Goal: Book appointment/travel/reservation

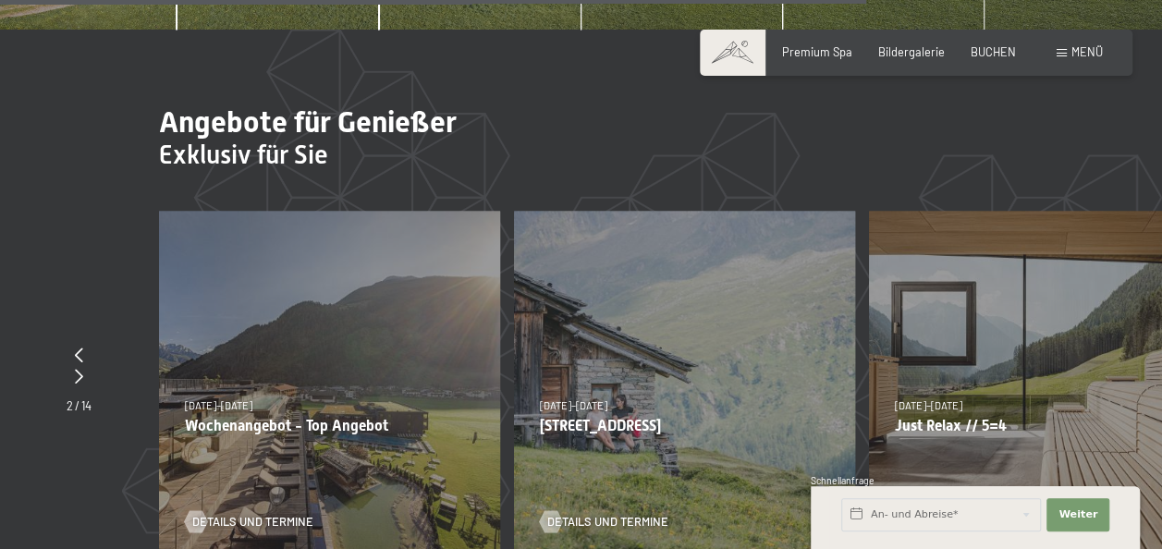
scroll to position [5178, 0]
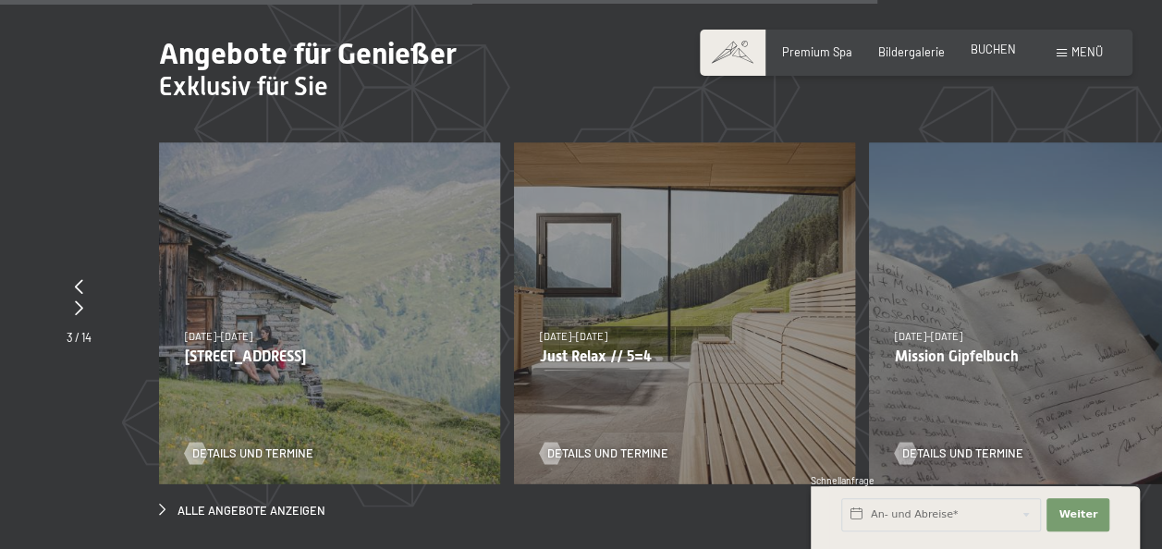
click at [976, 47] on span "BUCHEN" at bounding box center [993, 49] width 45 height 15
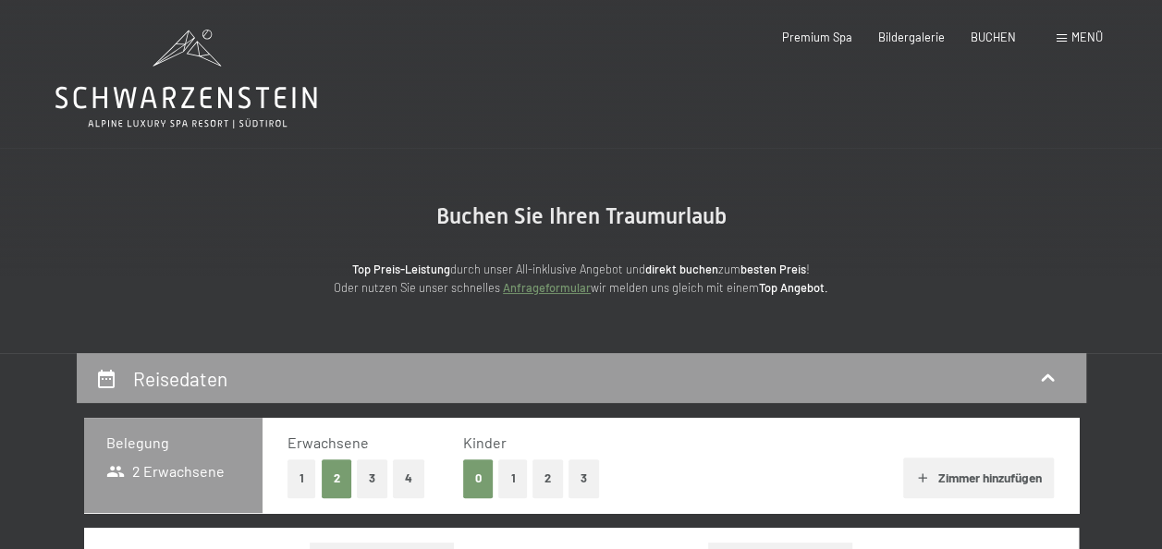
scroll to position [185, 0]
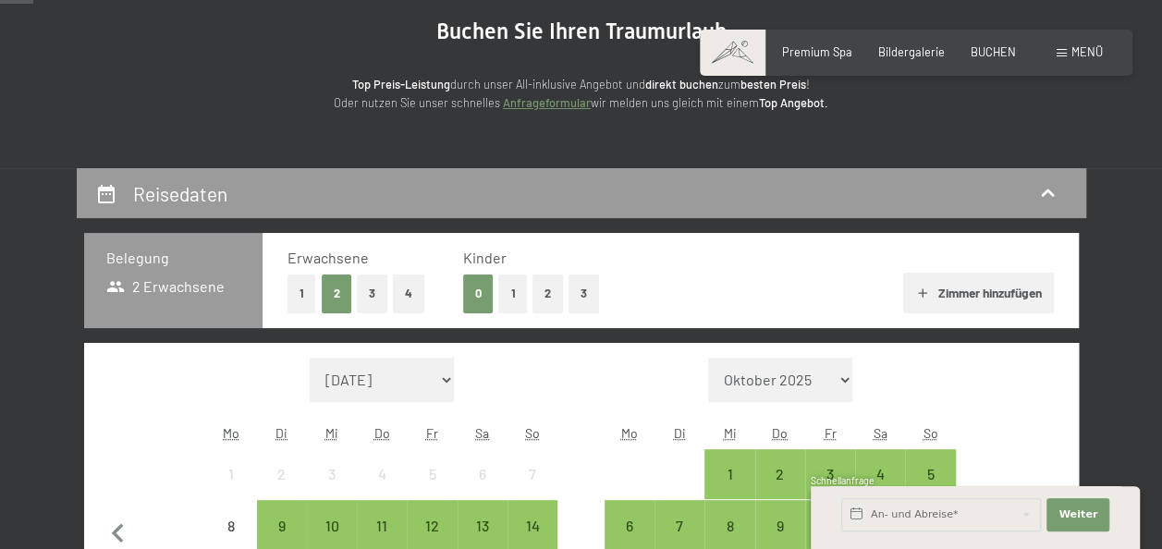
click at [516, 304] on button "1" at bounding box center [512, 294] width 29 height 38
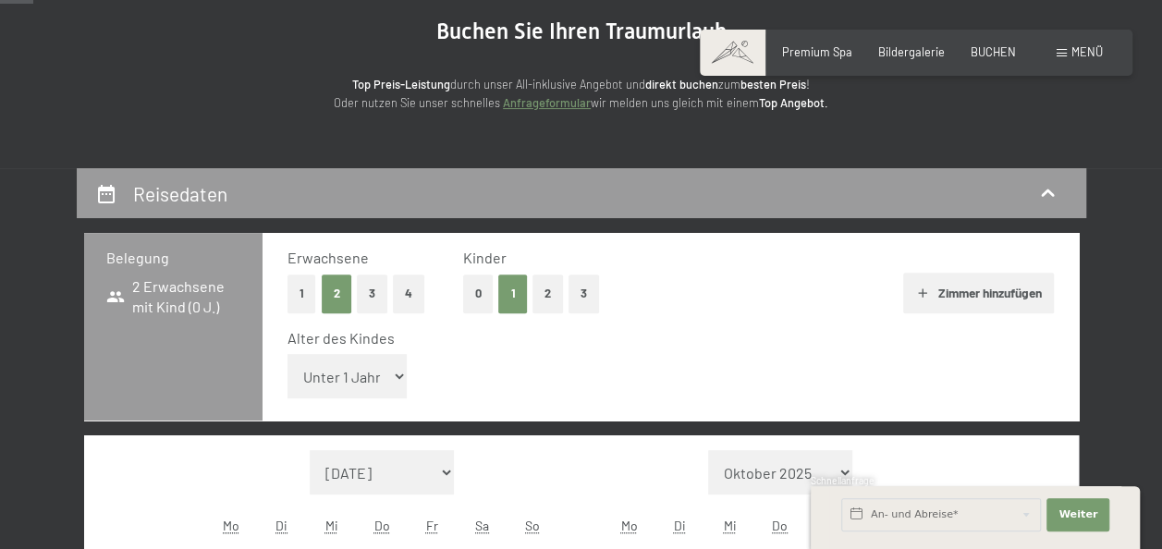
click at [380, 307] on button "3" at bounding box center [372, 294] width 31 height 38
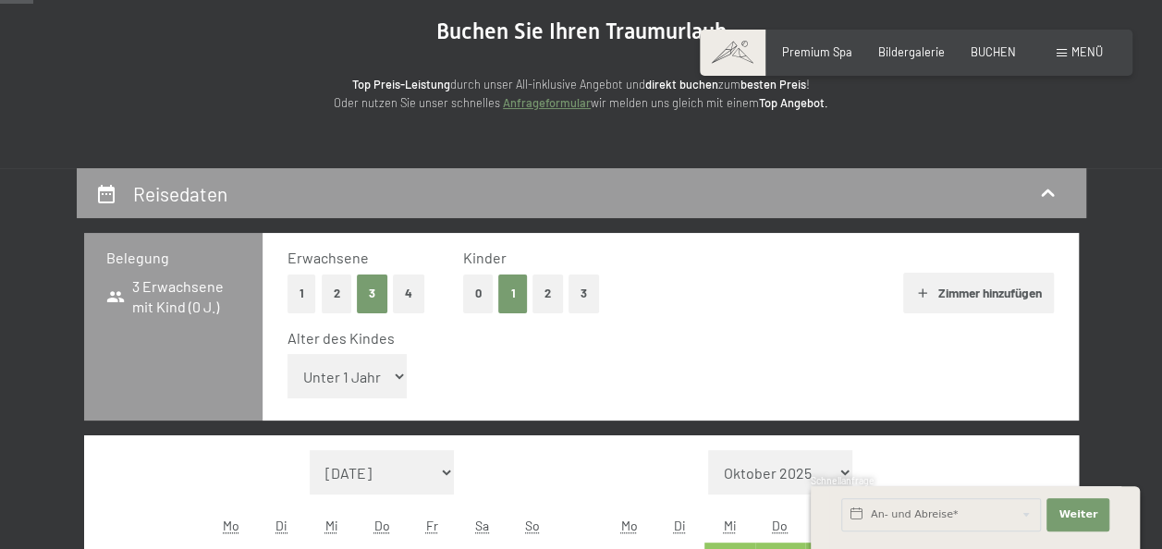
click at [397, 379] on select "Unter 1 Jahr 1 Jahr 2 Jahre 3 Jahre 4 Jahre 5 Jahre 6 Jahre 7 Jahre 8 Jahre 9 J…" at bounding box center [348, 376] width 120 height 44
select select "15"
click at [288, 354] on select "Unter 1 Jahr 1 Jahr 2 Jahre 3 Jahre 4 Jahre 5 Jahre 6 Jahre 7 Jahre 8 Jahre 9 J…" at bounding box center [348, 376] width 120 height 44
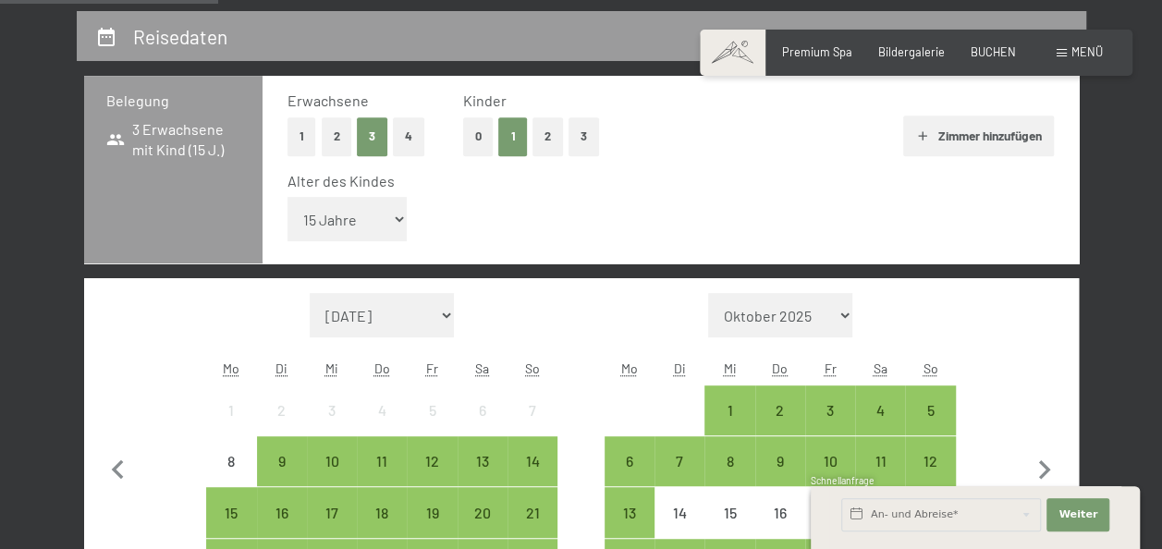
scroll to position [370, 0]
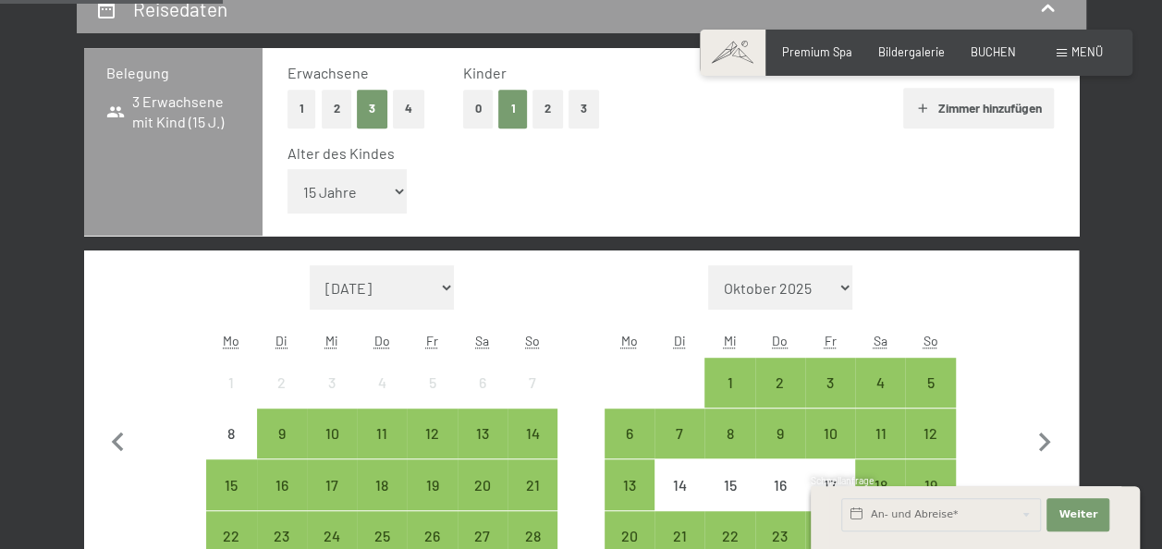
click at [444, 285] on select "September 2025 Oktober 2025 November 2025 Dezember 2025 Januar 2026 Februar 202…" at bounding box center [382, 287] width 144 height 44
select select "2026-08-01"
select select "2026-09-01"
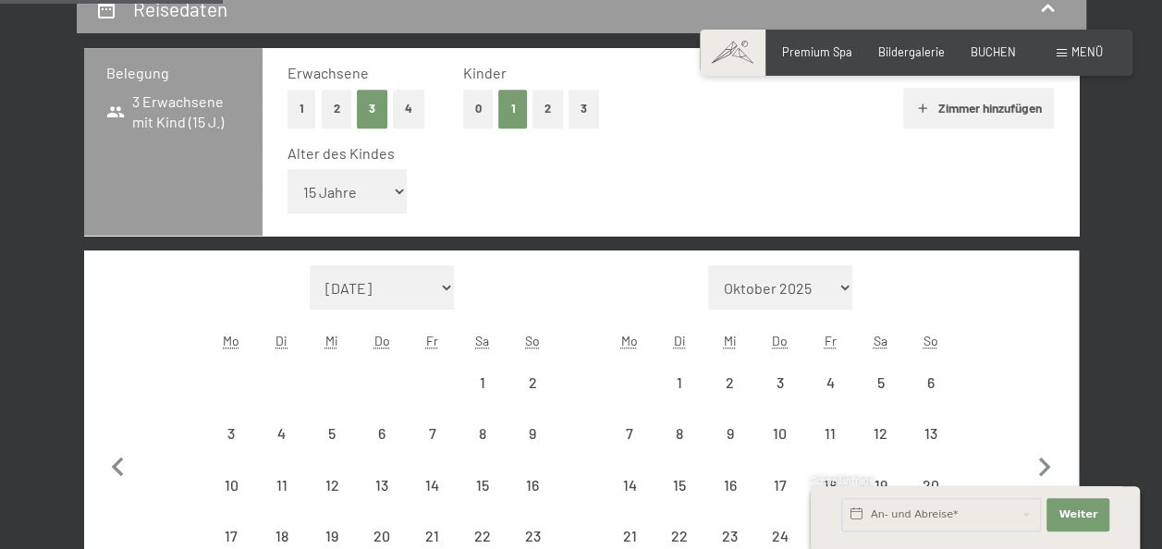
select select "2026-08-01"
select select "2026-09-01"
click at [446, 285] on select "September 2025 Oktober 2025 November 2025 Dezember 2025 Januar 2026 Februar 202…" at bounding box center [382, 287] width 144 height 44
select select "2026-02-01"
select select "2026-03-01"
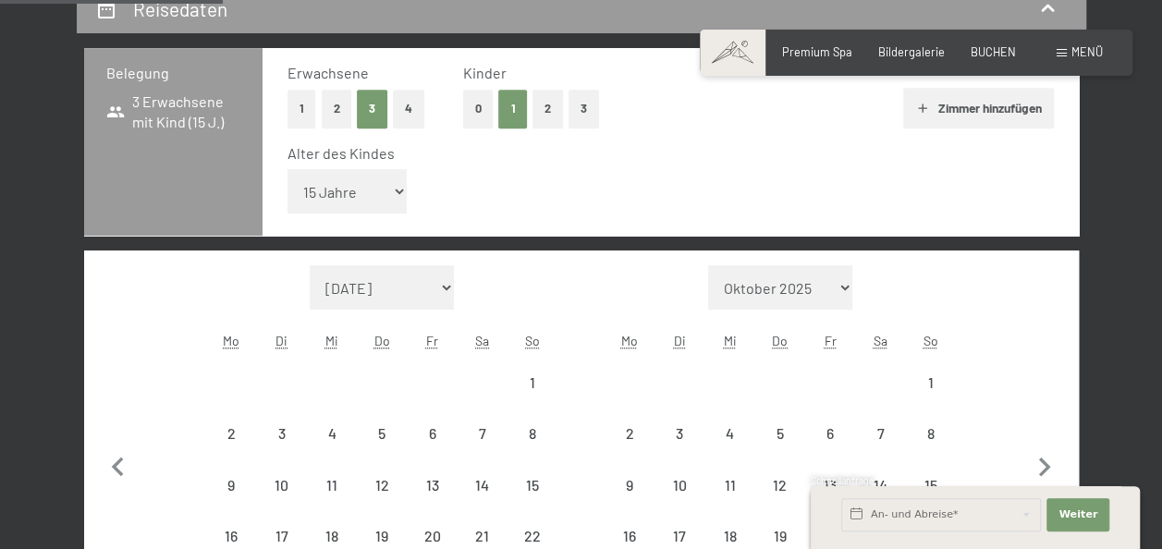
select select "2026-02-01"
select select "2026-03-01"
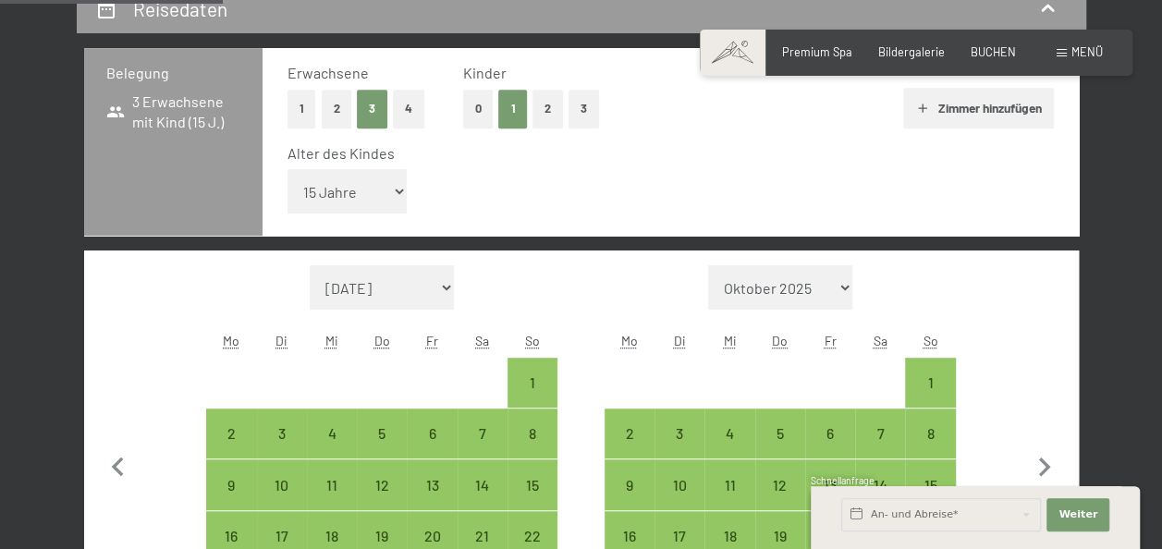
click at [441, 290] on select "September 2025 Oktober 2025 November 2025 Dezember 2025 Januar 2026 Februar 202…" at bounding box center [382, 287] width 144 height 44
select select "2026-04-01"
select select "2026-05-01"
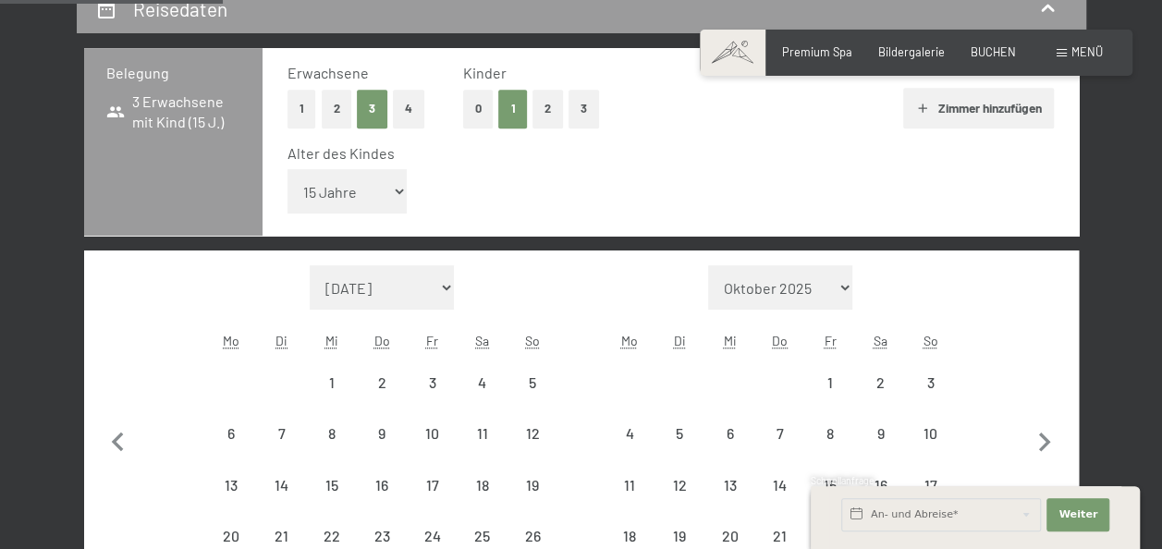
select select "2026-04-01"
select select "2026-05-01"
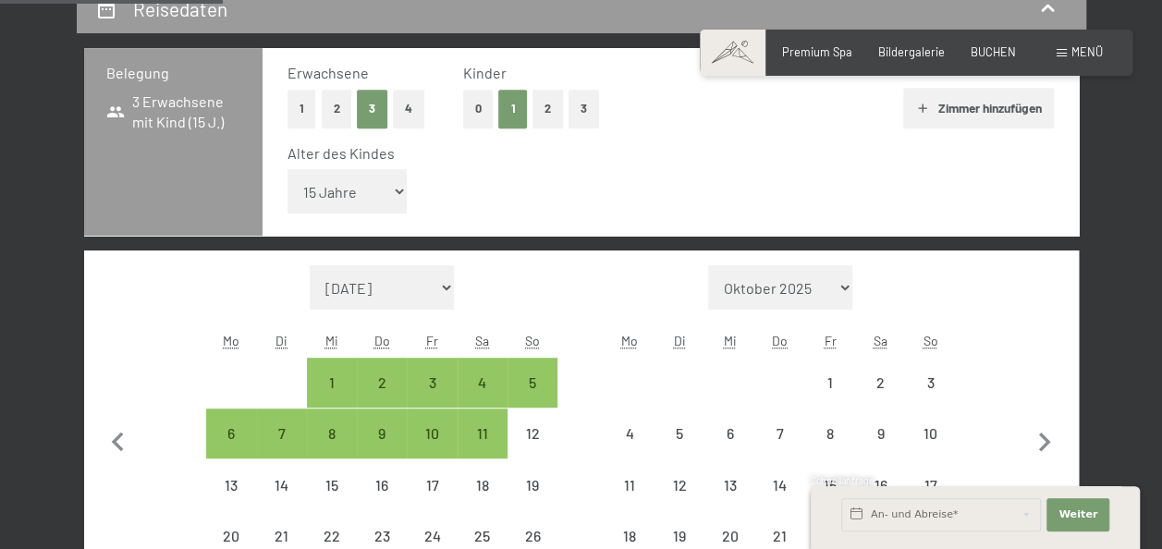
select select "2026-04-01"
select select "2026-05-01"
click at [447, 283] on select "September 2025 Oktober 2025 November 2025 Dezember 2025 Januar 2026 Februar 202…" at bounding box center [382, 287] width 144 height 44
select select "2025-10-01"
select select "2025-11-01"
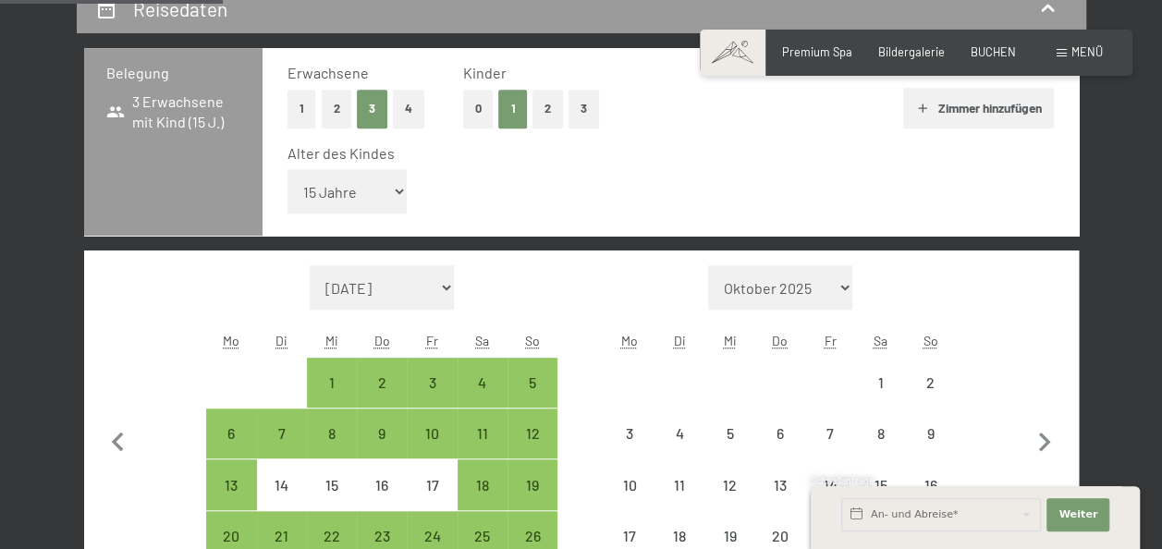
select select "2025-10-01"
select select "2025-11-01"
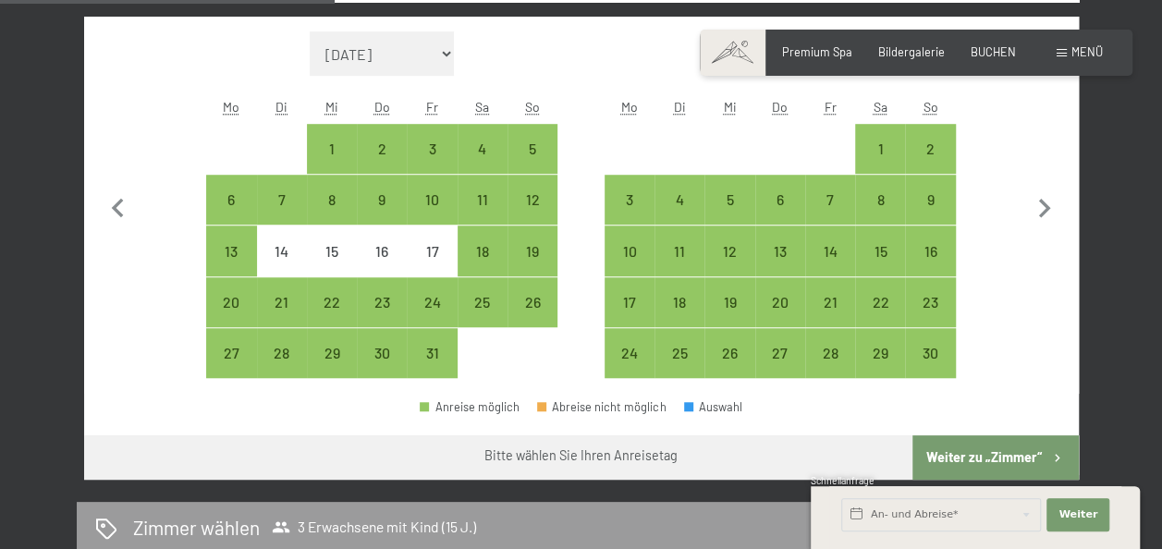
scroll to position [555, 0]
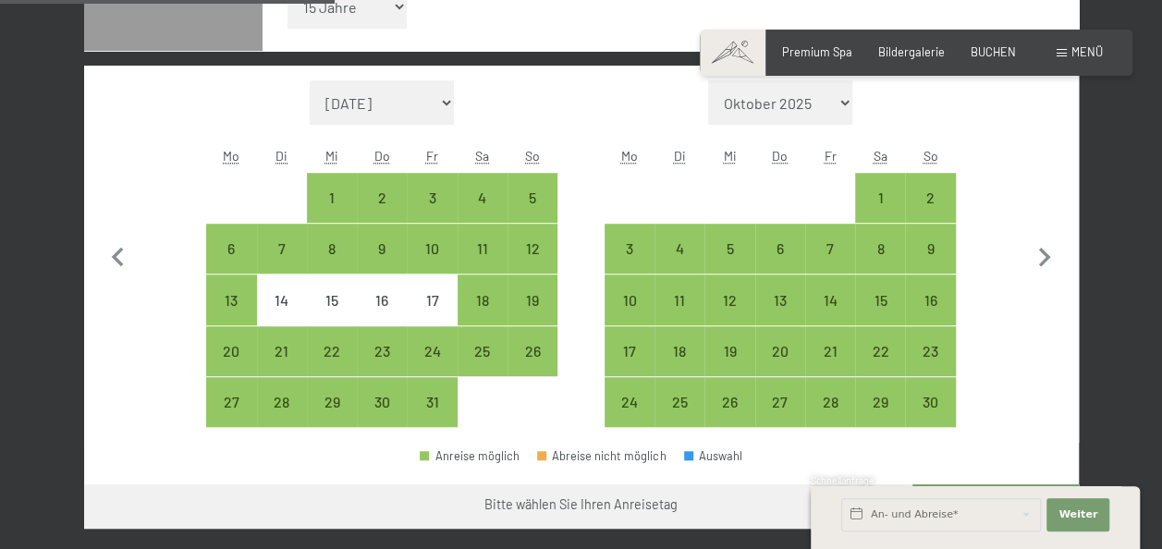
click at [447, 101] on select "September 2025 Oktober 2025 November 2025 Dezember 2025 Januar 2026 Februar 202…" at bounding box center [382, 102] width 144 height 44
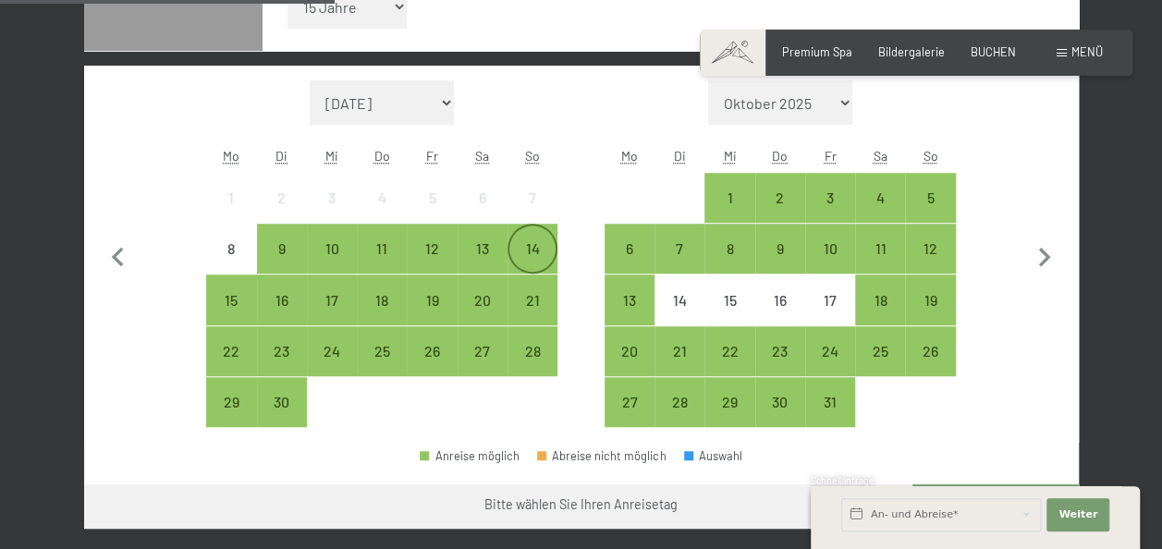
click at [549, 257] on div "14" at bounding box center [532, 264] width 46 height 46
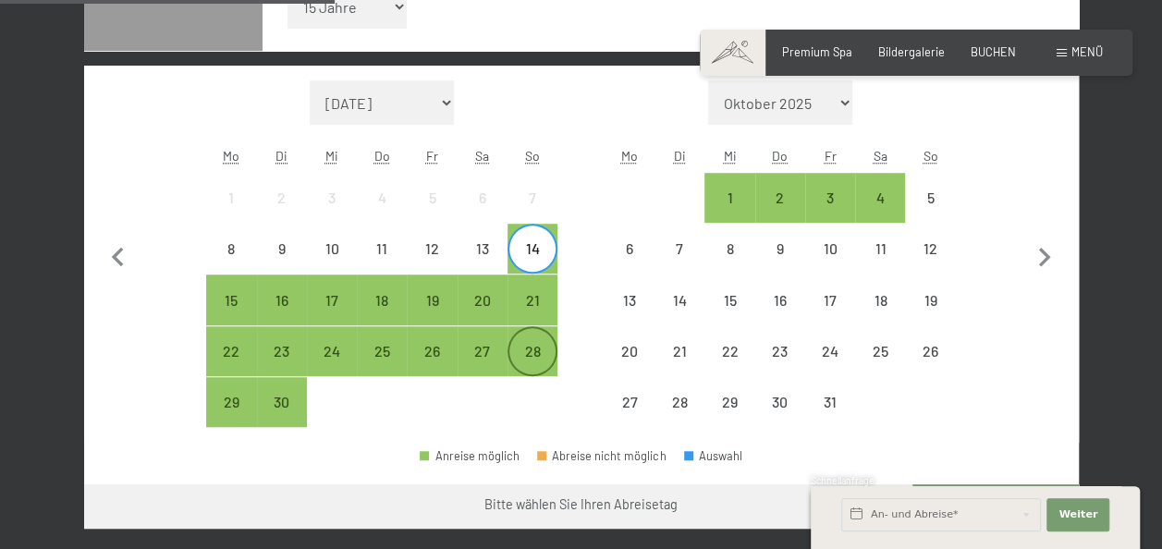
click at [553, 353] on div "28" at bounding box center [532, 367] width 46 height 46
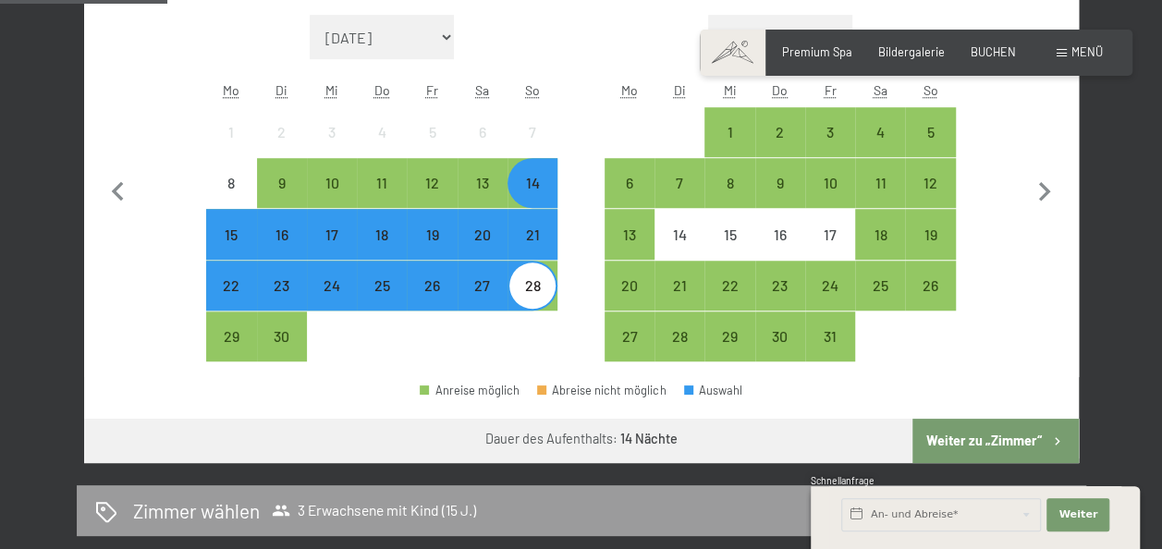
scroll to position [647, 0]
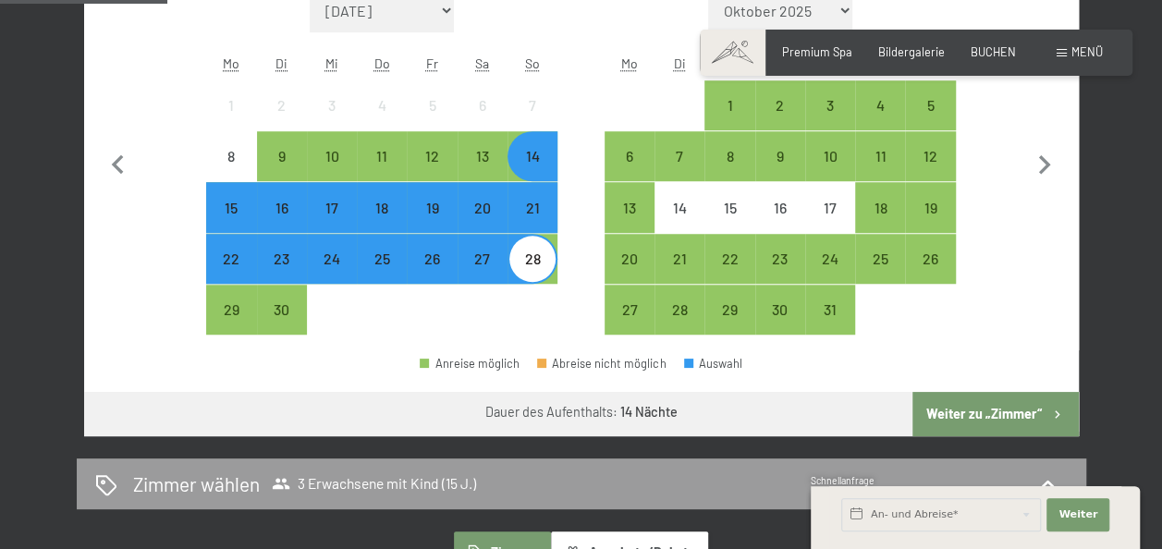
click at [1008, 411] on button "Weiter zu „Zimmer“" at bounding box center [995, 414] width 165 height 44
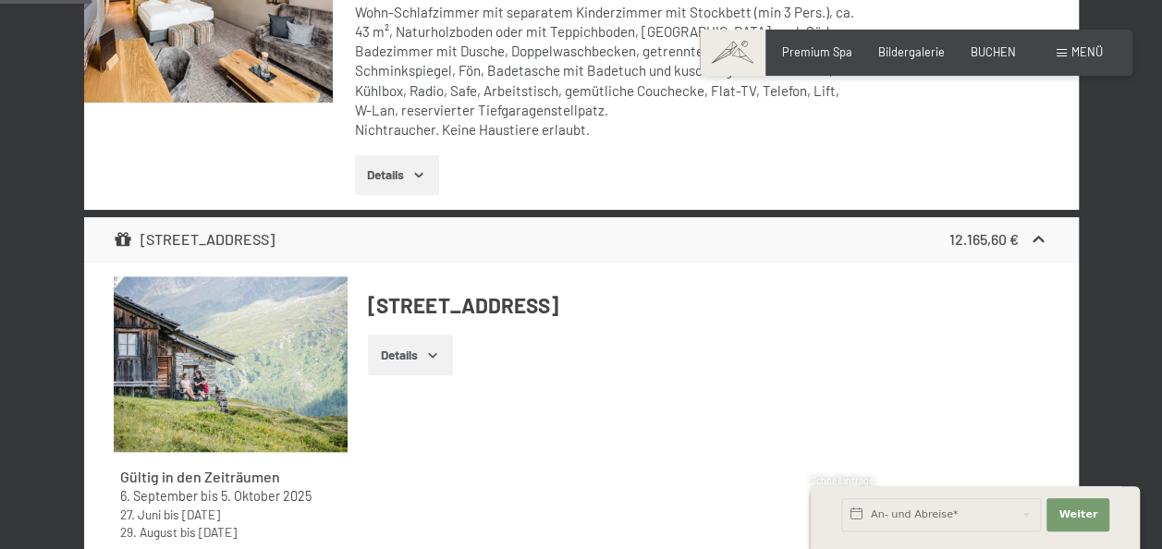
scroll to position [353, 0]
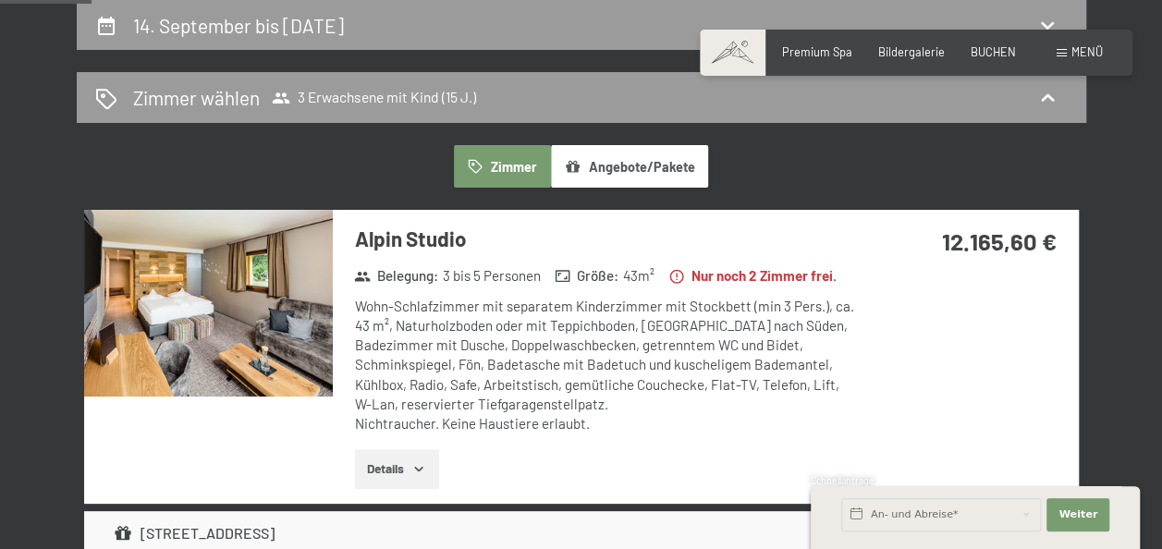
click at [414, 476] on icon "button" at bounding box center [418, 468] width 15 height 15
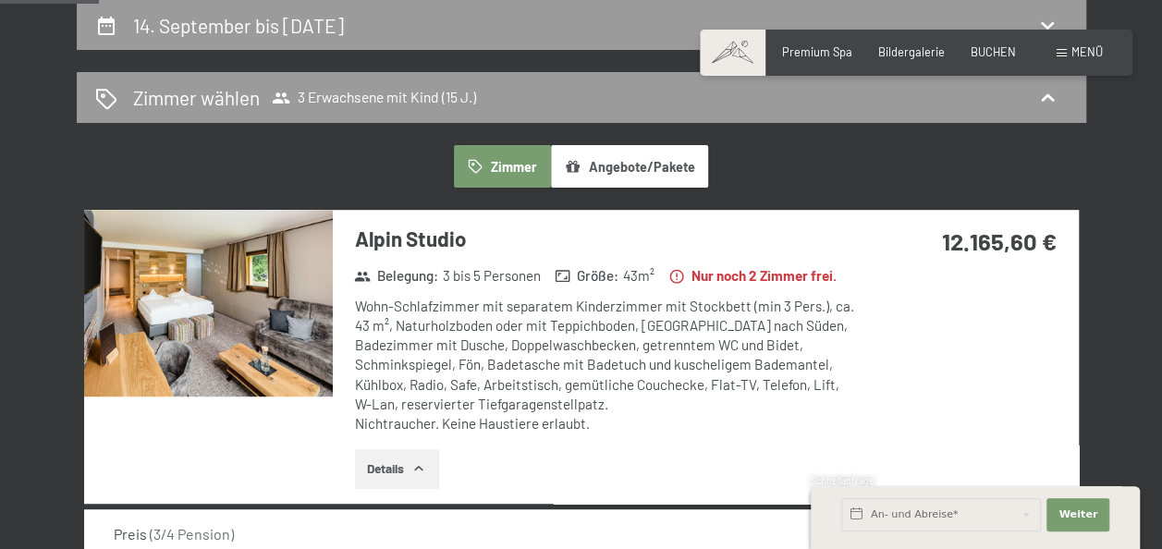
scroll to position [0, 0]
